Goal: Transaction & Acquisition: Purchase product/service

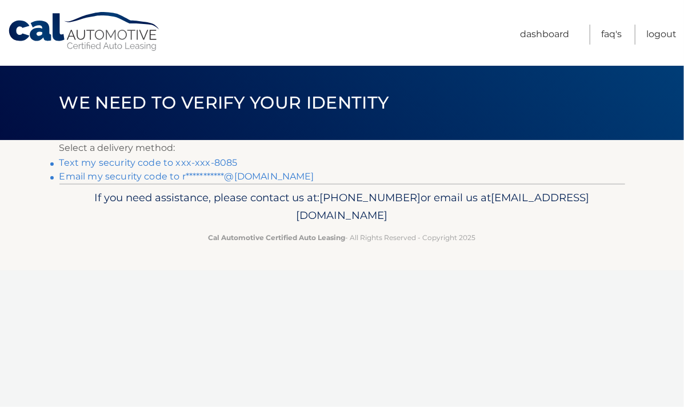
click at [148, 162] on link "Text my security code to xxx-xxx-8085" at bounding box center [148, 162] width 178 height 11
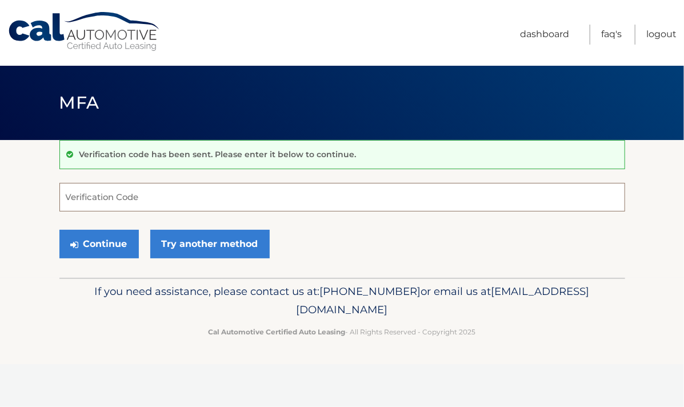
drag, startPoint x: 71, startPoint y: 197, endPoint x: 81, endPoint y: 192, distance: 11.8
click at [71, 197] on input "Verification Code" at bounding box center [342, 197] width 566 height 29
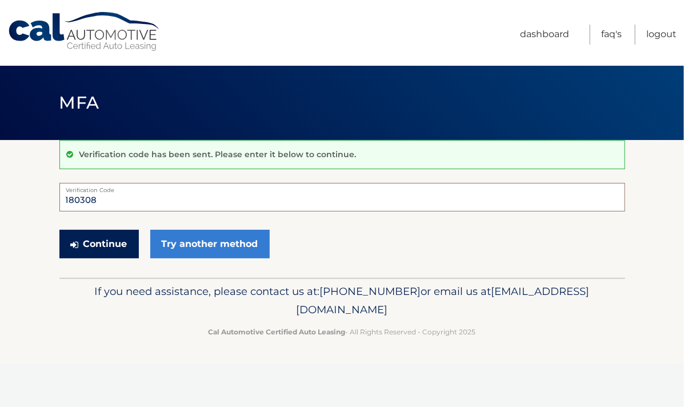
type input "180308"
click at [122, 243] on button "Continue" at bounding box center [98, 244] width 79 height 29
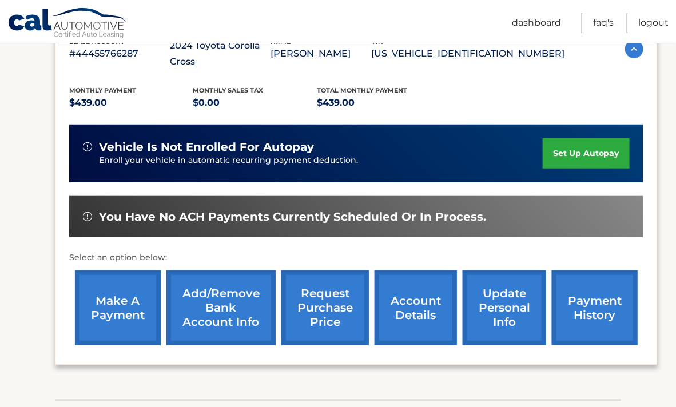
scroll to position [229, 0]
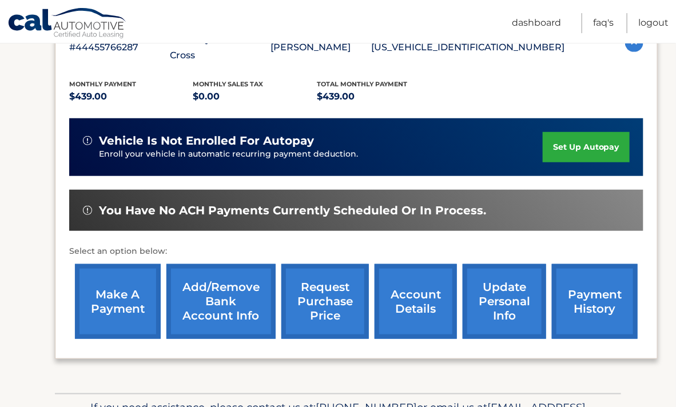
click at [119, 287] on link "make a payment" at bounding box center [118, 301] width 86 height 75
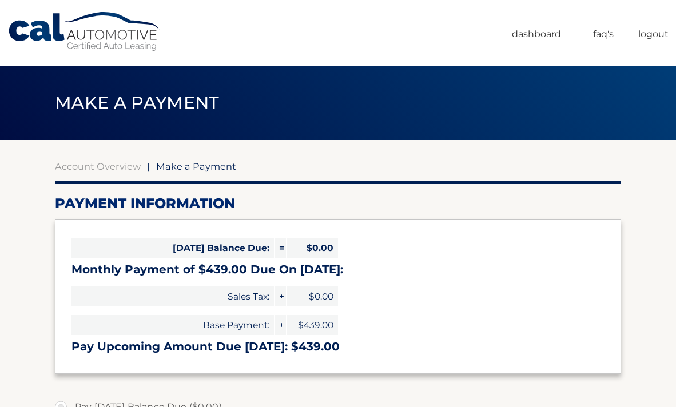
select select "NTk2YWUyNzYtNjA4YS00MjFlLWFlYzYtNTEzNWE3ZDNhYmFl"
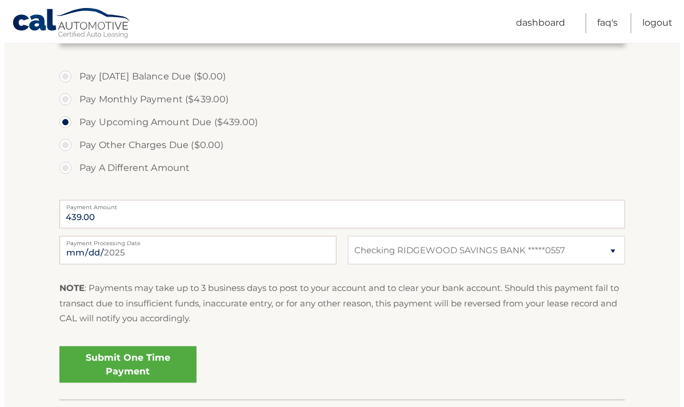
scroll to position [400, 0]
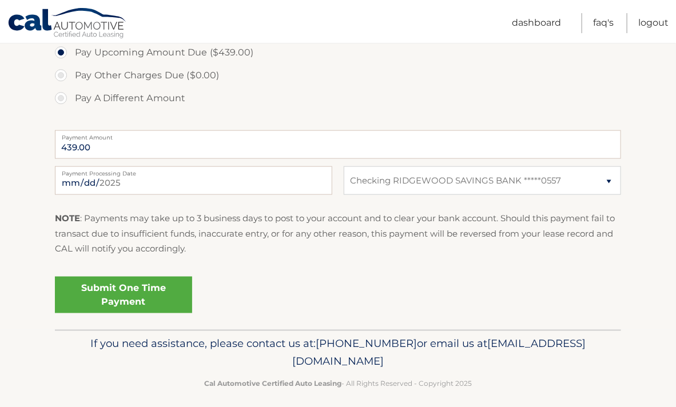
click at [157, 297] on link "Submit One Time Payment" at bounding box center [123, 295] width 137 height 37
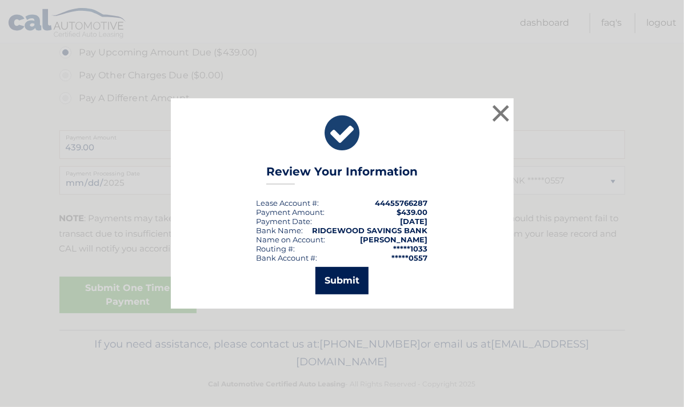
click at [334, 274] on button "Submit" at bounding box center [342, 280] width 53 height 27
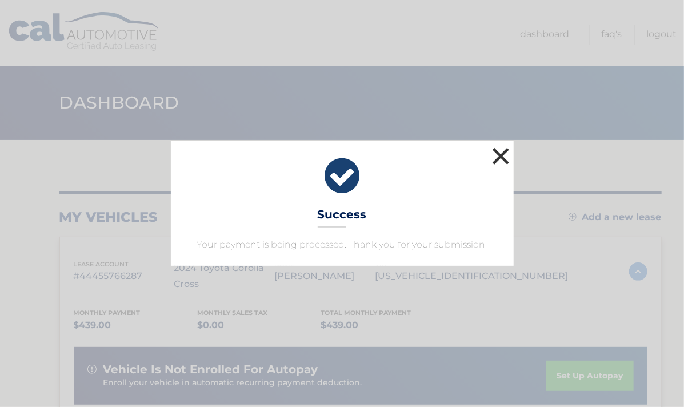
click at [503, 158] on button "×" at bounding box center [501, 156] width 23 height 23
